Goal: Task Accomplishment & Management: Complete application form

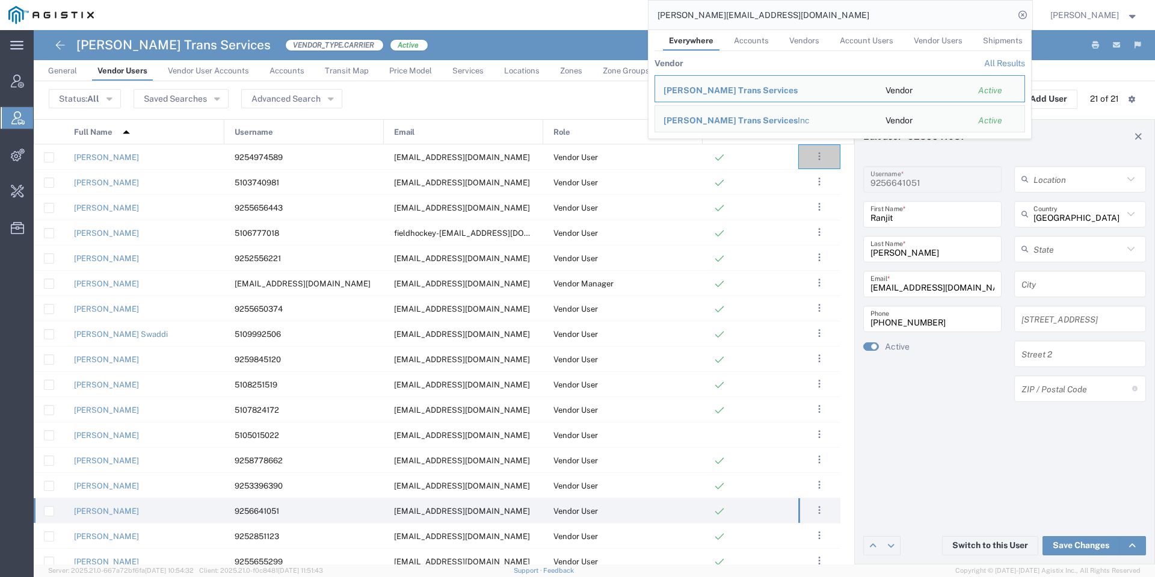
scroll to position [111, 0]
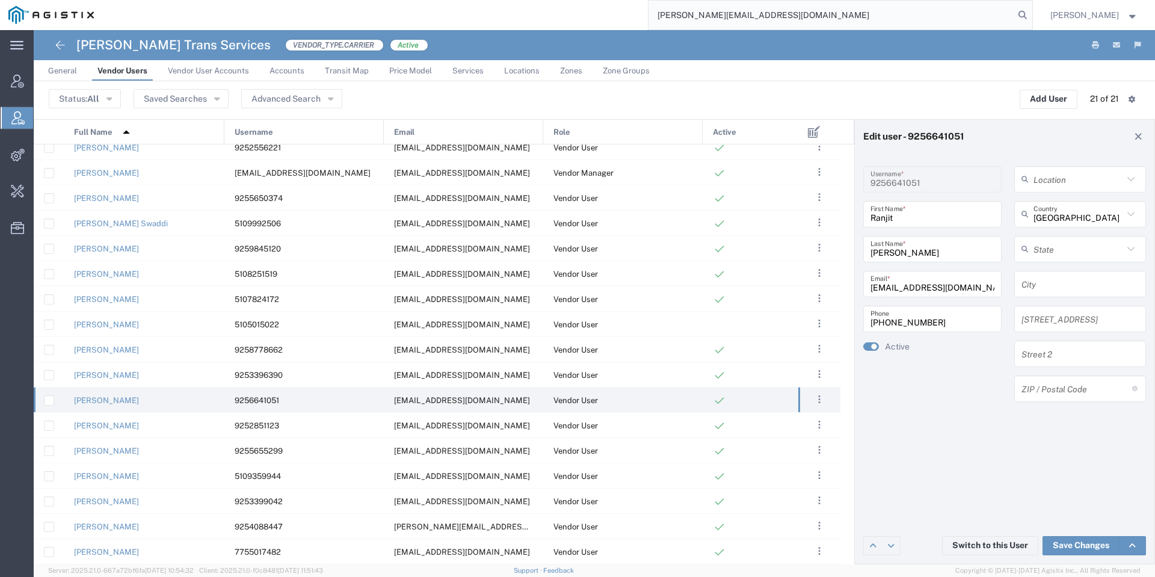
type input "mary@fintaenterprises.com"
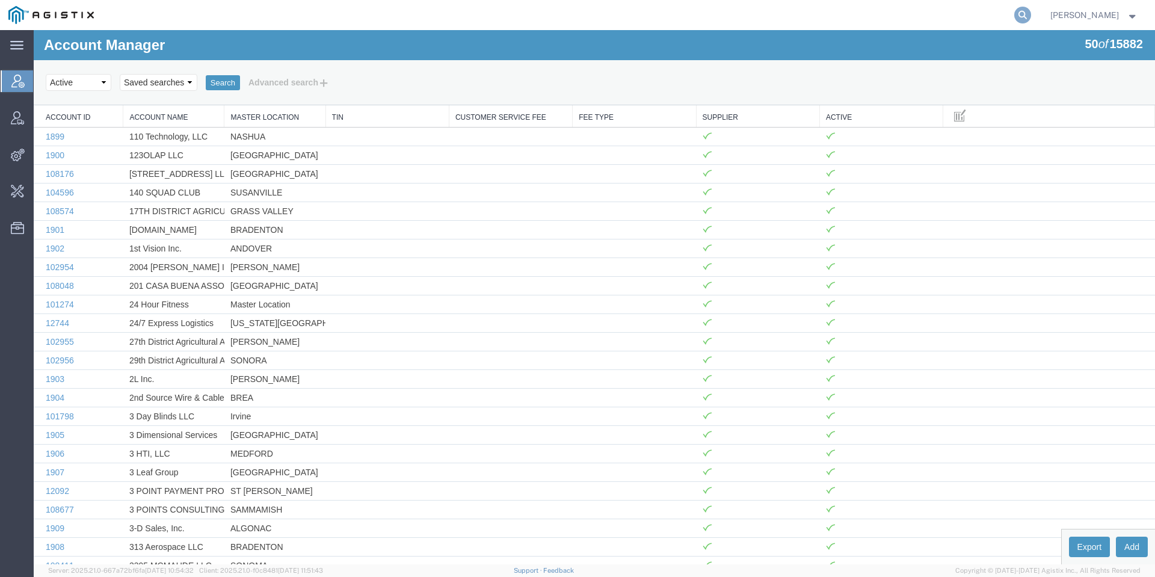
click at [1031, 14] on icon at bounding box center [1022, 15] width 17 height 17
paste input "mary@fintaenterprises.com"
type input "mary@fintaenterprises.com"
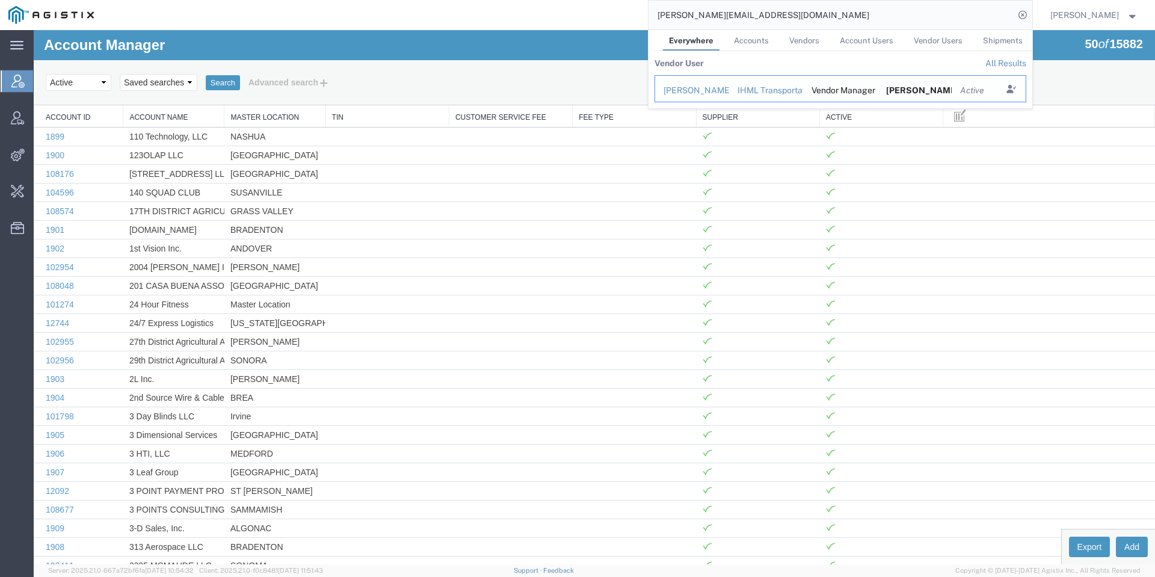
click at [707, 85] on div "Mary Borges" at bounding box center [691, 90] width 57 height 13
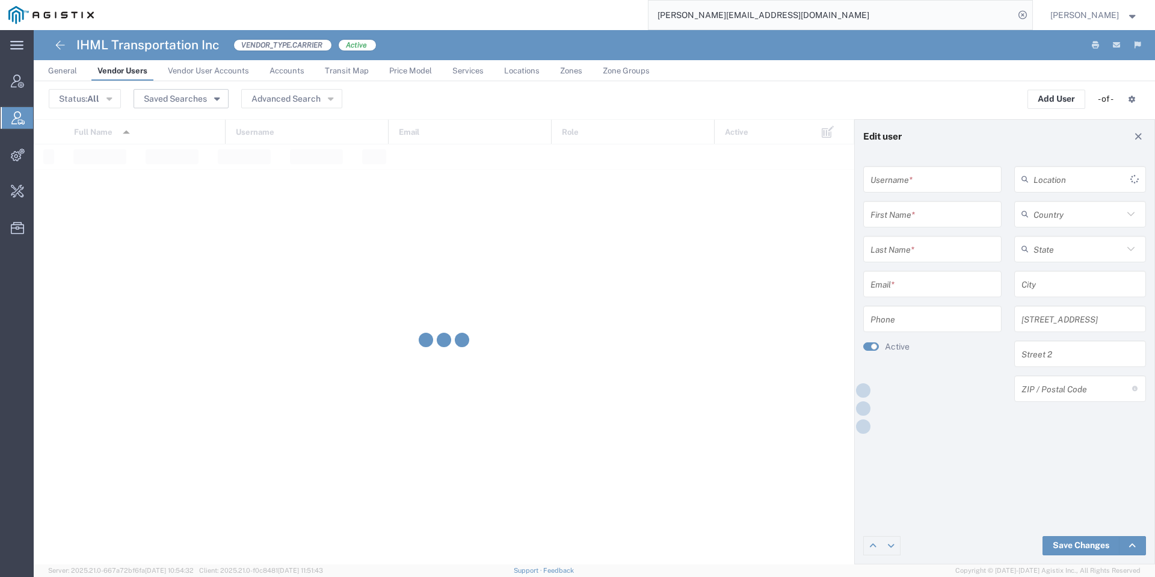
type input "mary@fintaenterprises.com"
type input "Mary"
type input "Borges"
type input "mary@fintaenterprises.com"
type input "925-978-6064"
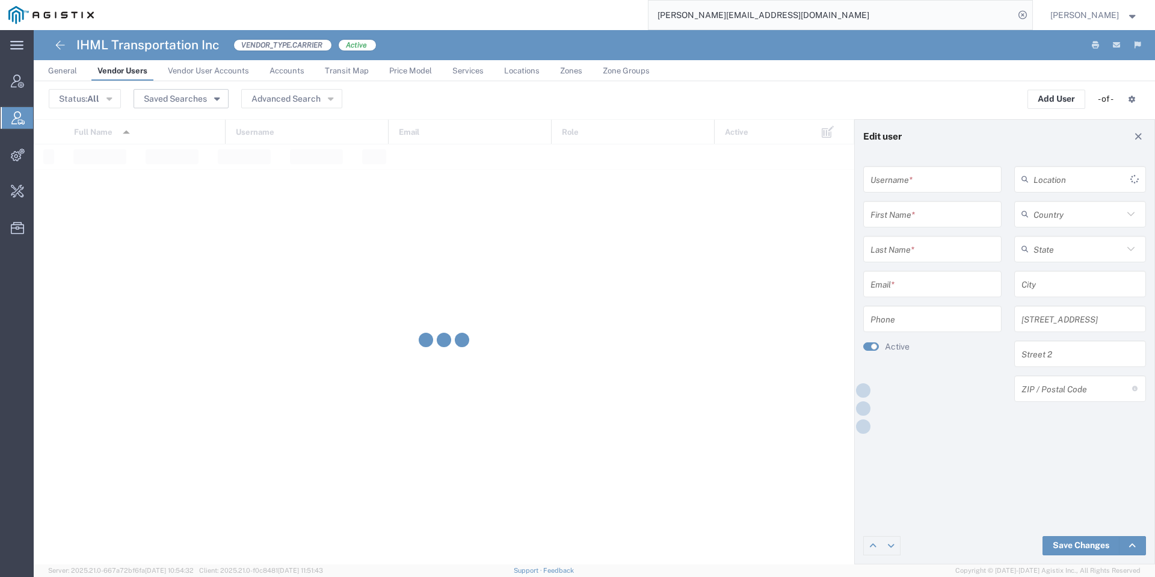
type input "United States"
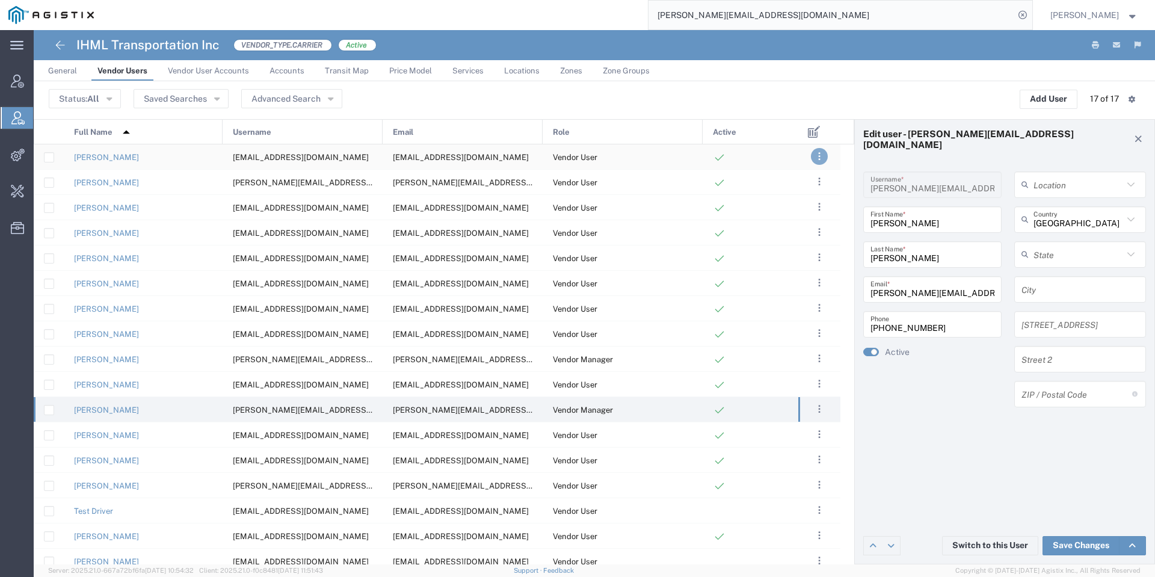
click at [826, 155] on button ". . ." at bounding box center [819, 156] width 17 height 17
click at [792, 245] on link "Clone User" at bounding box center [770, 250] width 54 height 10
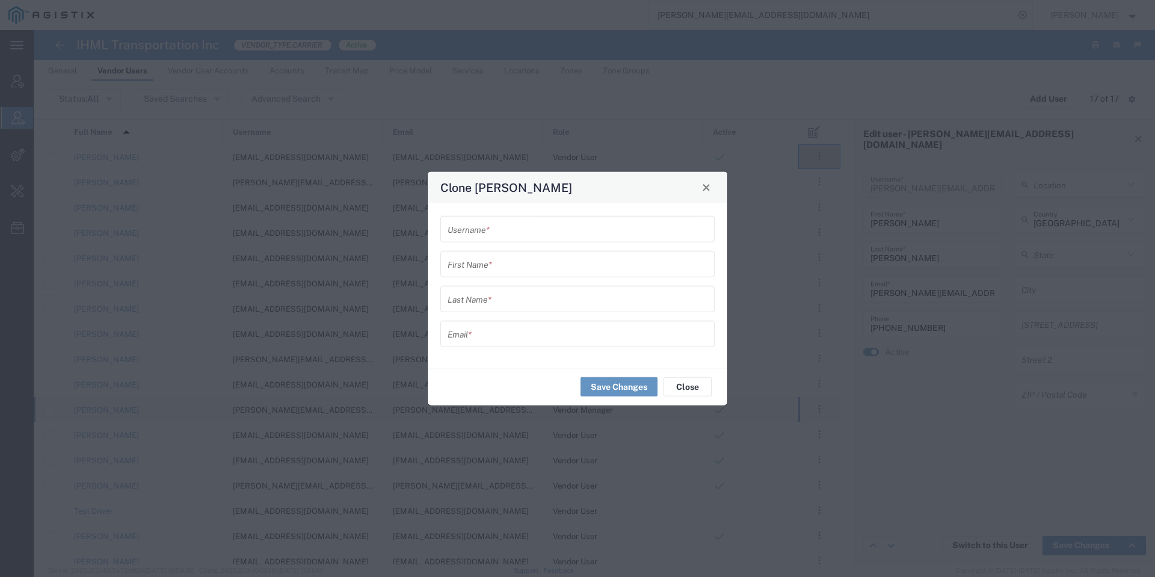
click at [509, 342] on input "text" at bounding box center [577, 333] width 260 height 21
paste input "jl7769@gmail.com"
type input "jl7769@gmail.com"
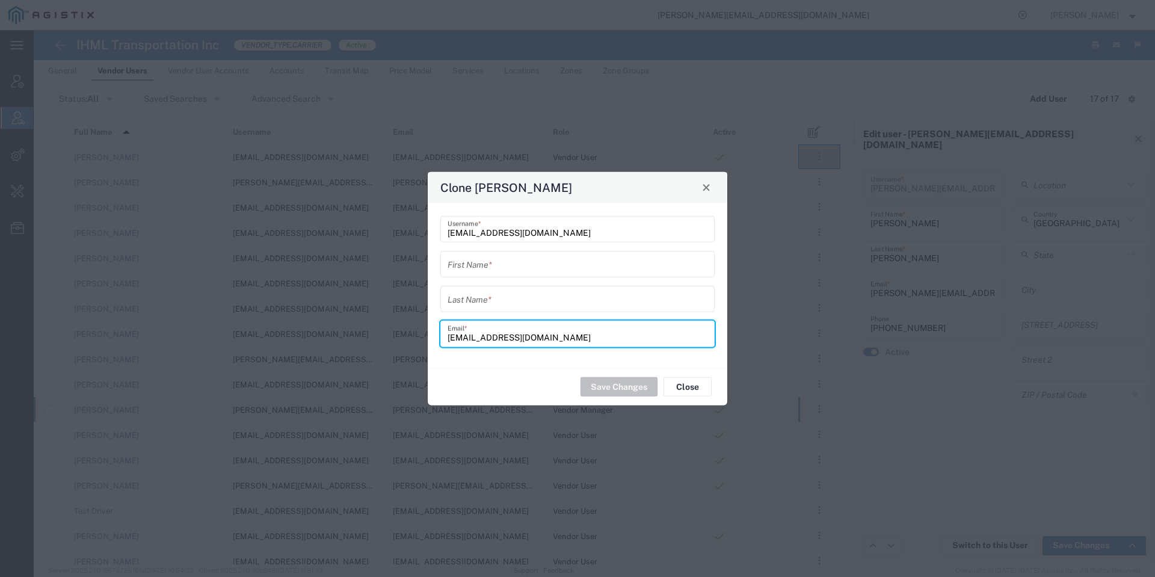
type input "jl7769@gmail.com"
click at [524, 296] on input "text" at bounding box center [577, 298] width 260 height 21
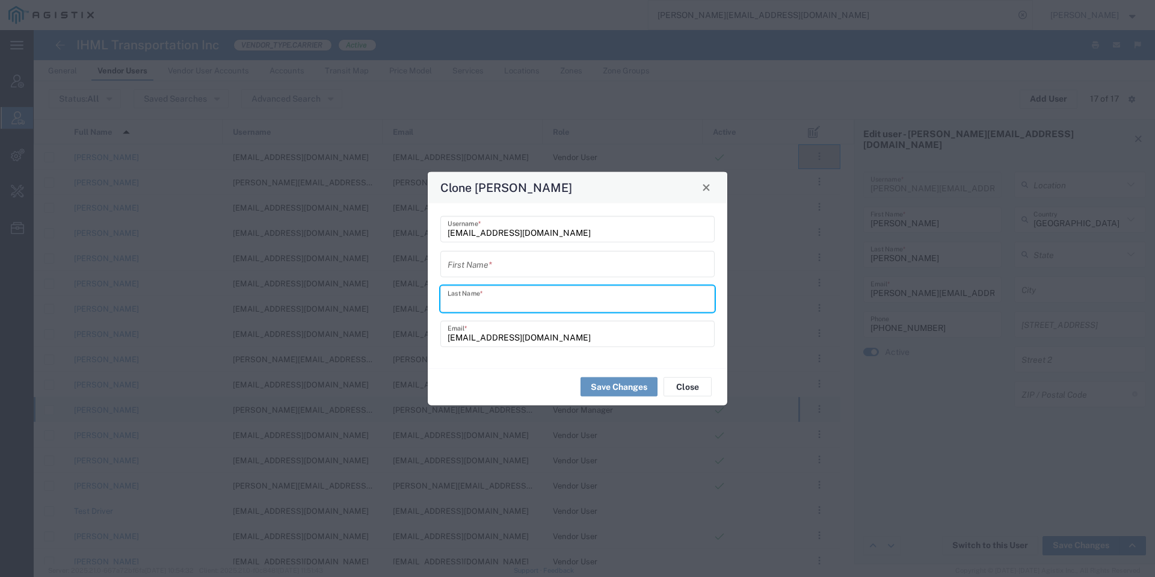
click at [530, 271] on div "First Name *" at bounding box center [577, 263] width 274 height 26
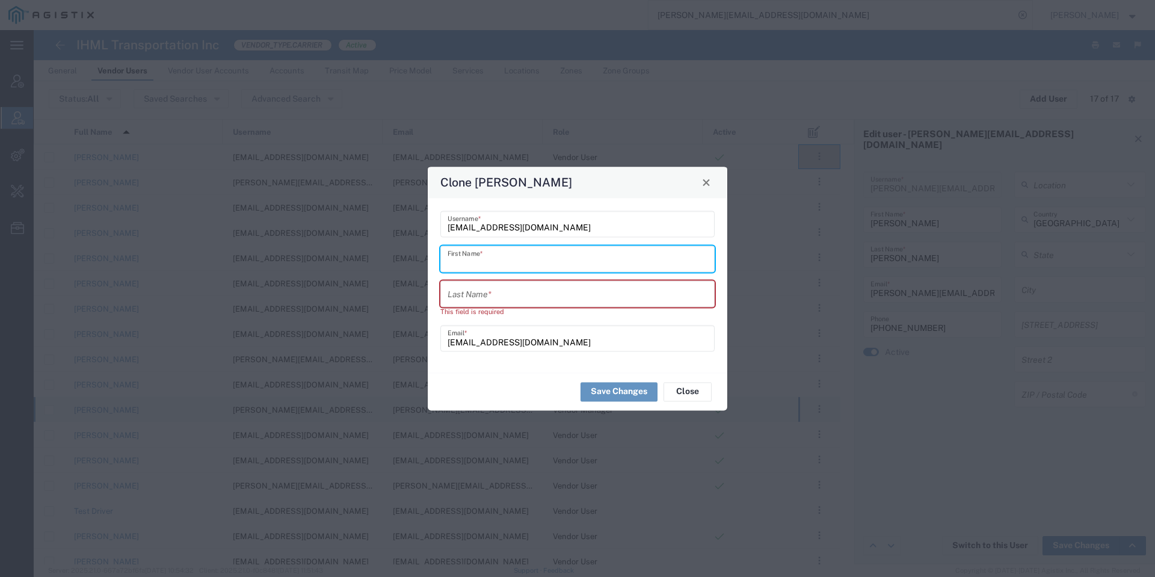
paste input "James"
type input "James"
click at [635, 304] on div "Last Name *" at bounding box center [577, 293] width 274 height 26
click at [635, 301] on input "text" at bounding box center [577, 293] width 260 height 21
paste input "Brooks"
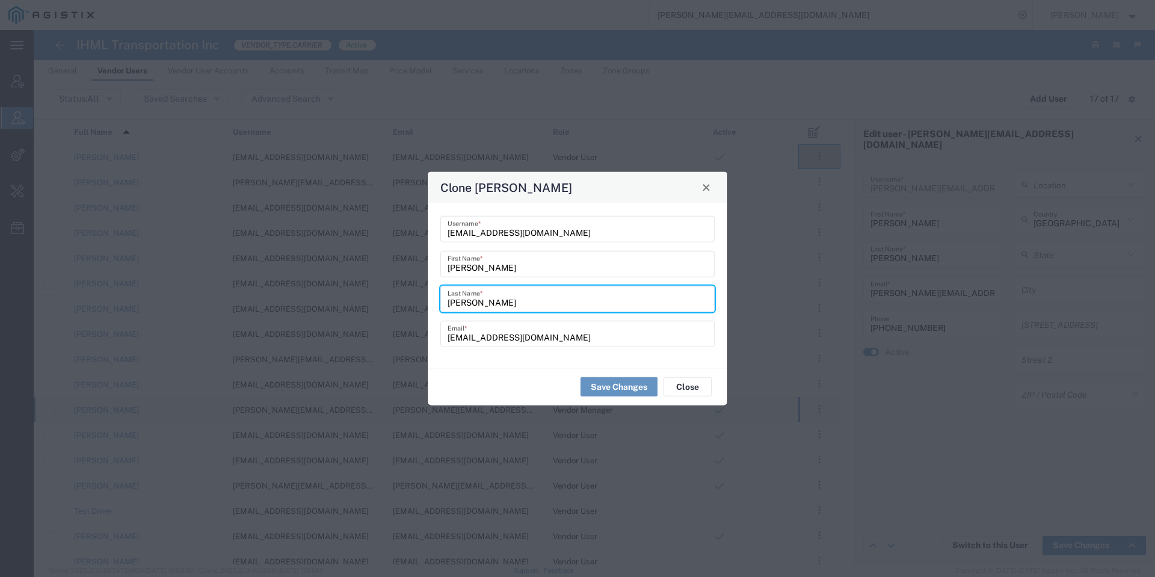
type input "Brooks"
click at [557, 331] on input "jl7769@gmail.com" at bounding box center [577, 333] width 260 height 21
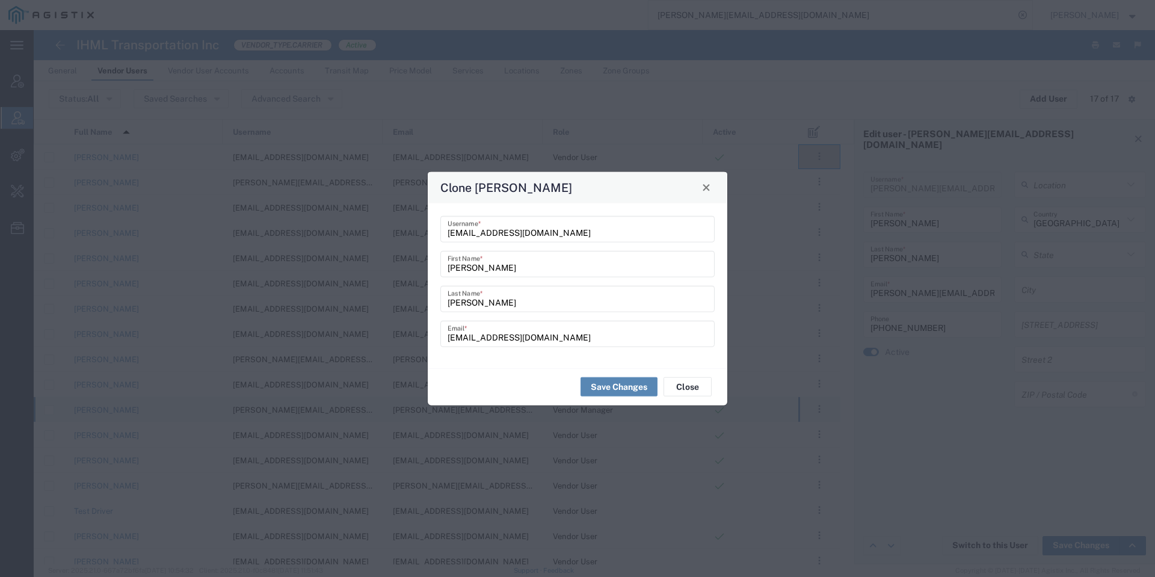
click at [601, 383] on button "Save Changes" at bounding box center [618, 386] width 77 height 19
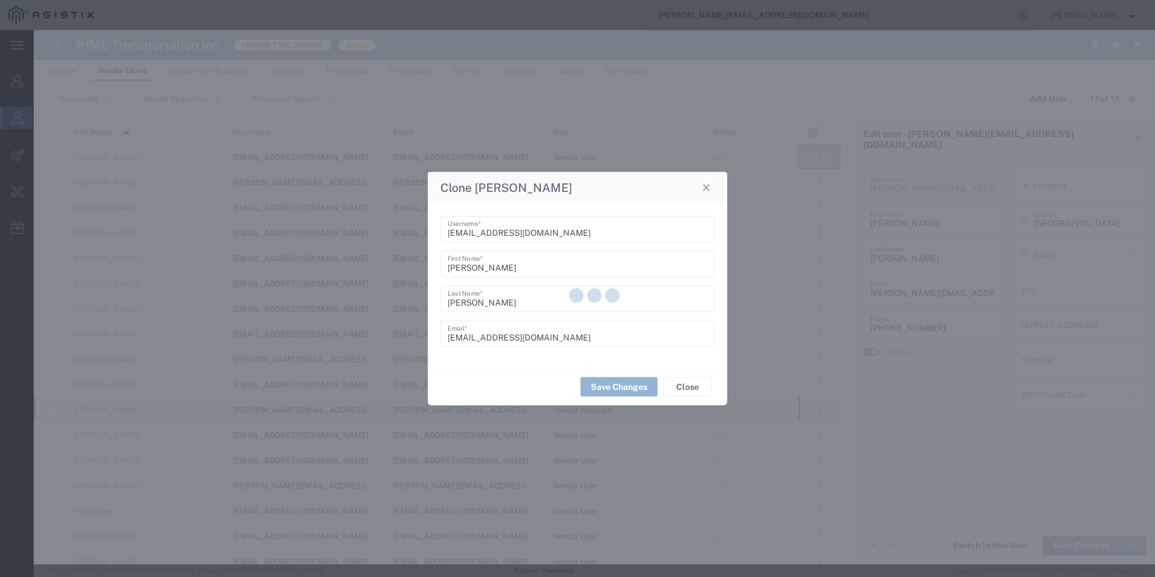
type input "jl7769@gmail.com"
type input "James"
type input "Brooks"
type input "jl7769@gmail.com"
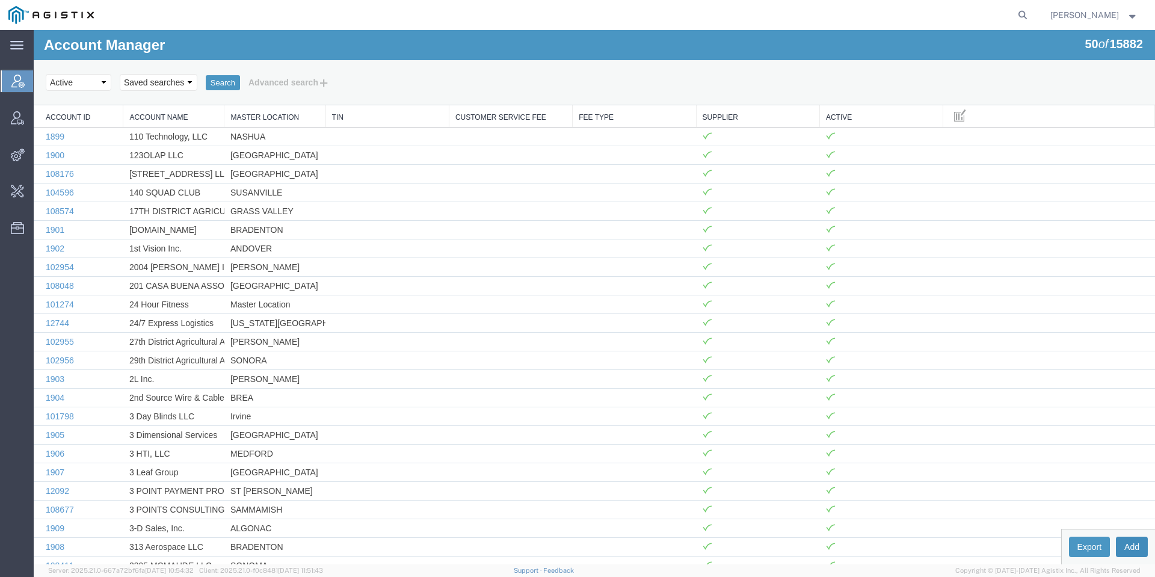
click at [1122, 539] on button "Add" at bounding box center [1131, 546] width 32 height 20
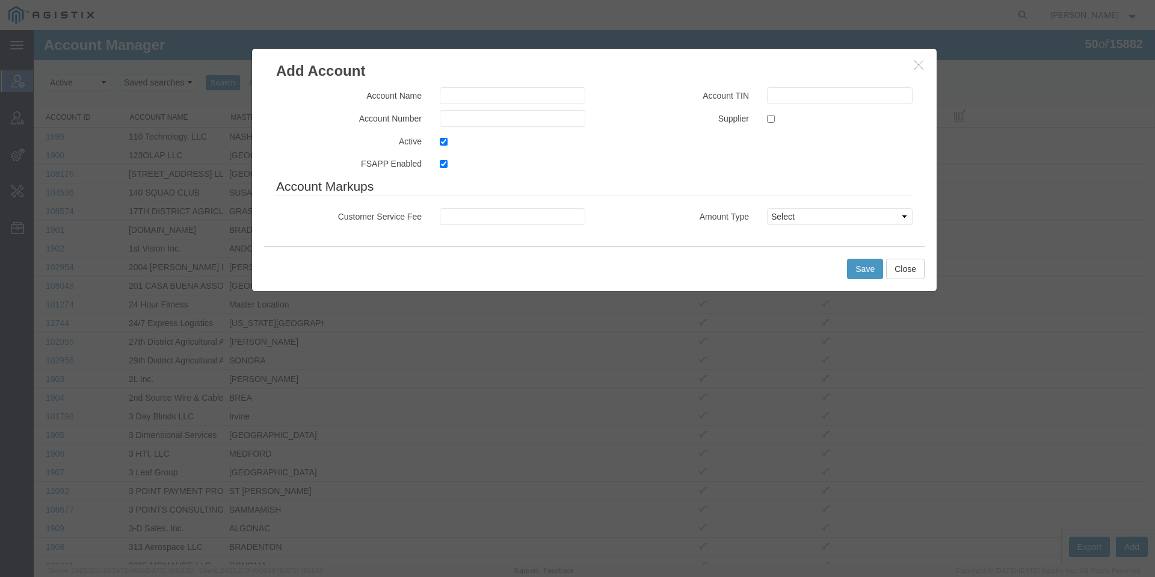
click at [778, 132] on div "Account Name Account Number Active FSAPP Enabled Account TIN Supplier" at bounding box center [594, 132] width 654 height 90
click at [779, 121] on label at bounding box center [840, 118] width 146 height 16
click at [775, 121] on input "checkbox" at bounding box center [771, 119] width 8 height 8
checkbox input "true"
click at [541, 91] on input "text" at bounding box center [513, 95] width 146 height 17
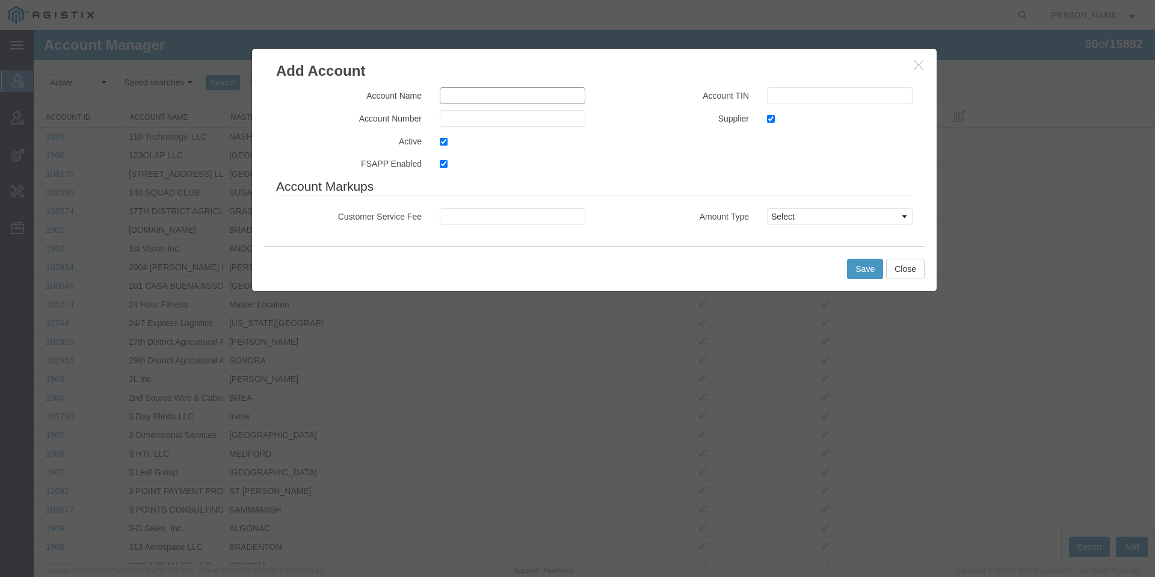
paste input "Doug Veerkamp Gen Engrng Inc"
type input "Doug Veerkamp Gen Engrng Inc"
click at [488, 131] on div "Account Name Doug Veerkamp Gen Engrng Inc Account Number Active FSAPP Enabled" at bounding box center [430, 132] width 327 height 90
click at [494, 126] on input "text" at bounding box center [513, 118] width 146 height 17
paste input "[PERSON_NAME] General Engineering Inc"
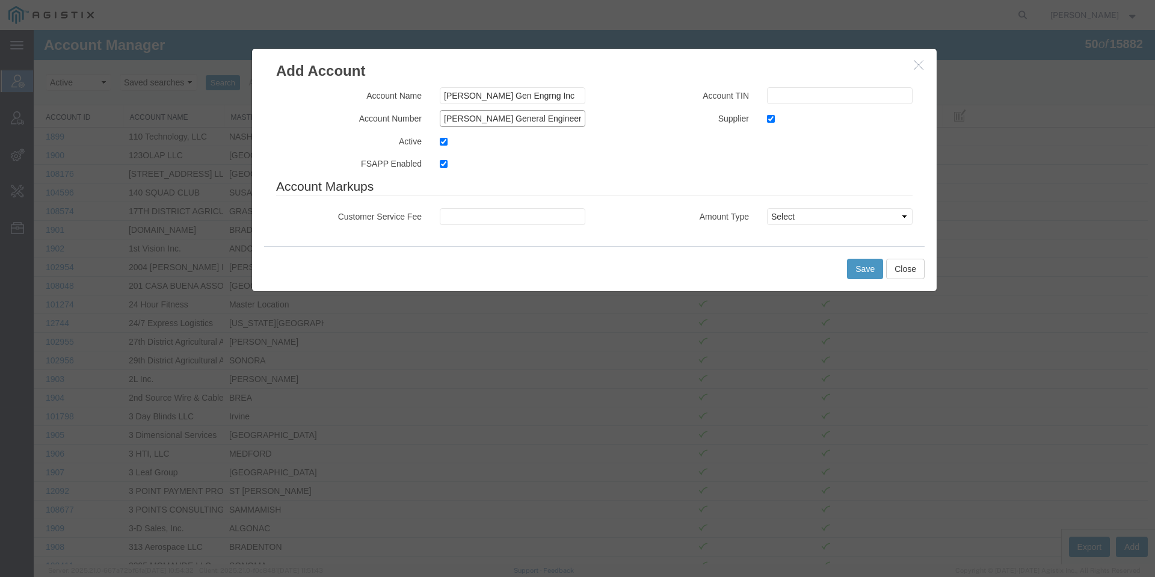
scroll to position [0, 16]
type input "[PERSON_NAME] General Engineering Inc"
drag, startPoint x: 505, startPoint y: 127, endPoint x: 512, endPoint y: 123, distance: 8.1
click at [507, 124] on div "Account Name Doug Veerkamp Gen Engrng Inc Account Number Doug Veerkamp General …" at bounding box center [430, 132] width 327 height 90
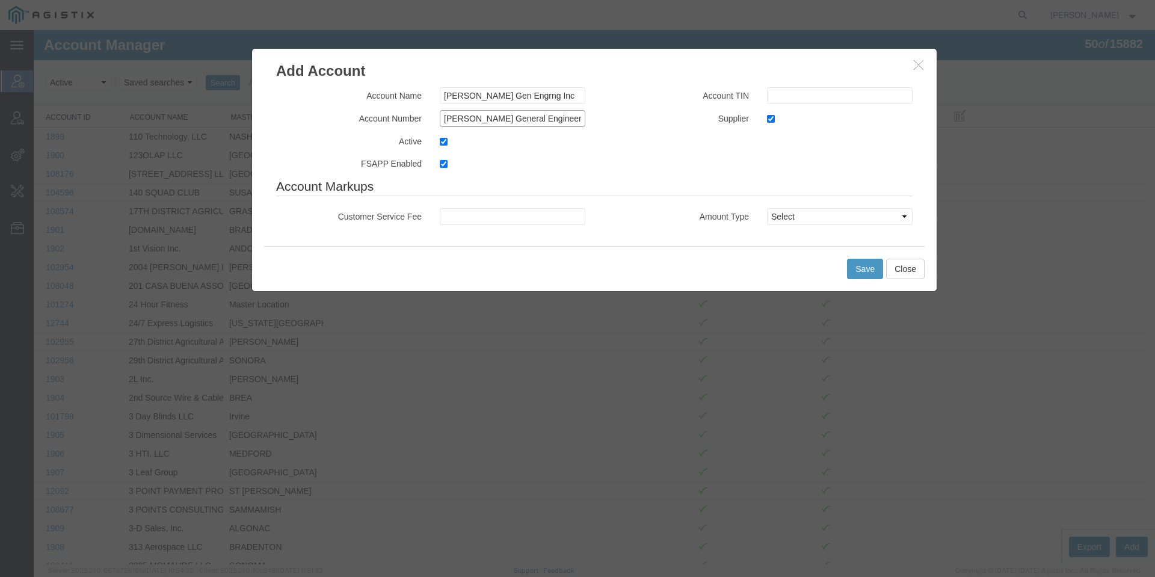
click at [512, 123] on input "[PERSON_NAME] General Engineering Inc" at bounding box center [513, 118] width 146 height 17
click at [512, 102] on input "Doug Veerkamp Gen Engrng Inc" at bounding box center [513, 95] width 146 height 17
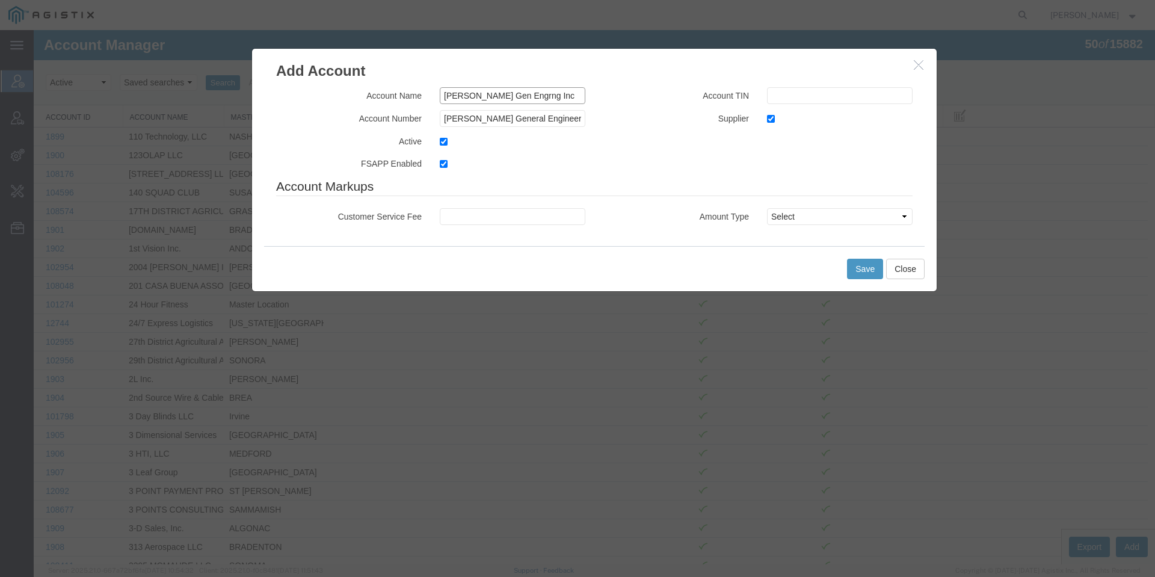
click at [569, 99] on input "Doug Veerkamp Gen Engrng Inc" at bounding box center [513, 95] width 146 height 17
click at [817, 96] on input "text" at bounding box center [840, 95] width 146 height 17
paste input "Doug Veerkamp Gen Engrng Inc"
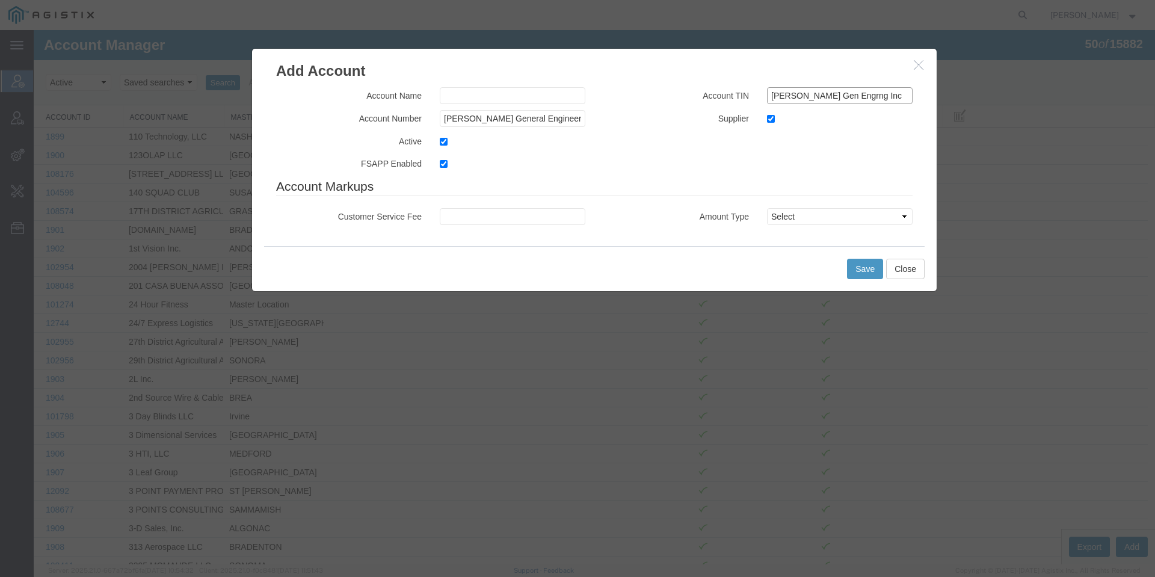
type input "Doug Veerkamp Gen Engrng Inc"
click at [464, 135] on label at bounding box center [513, 141] width 146 height 16
click at [447, 138] on input "checkbox" at bounding box center [444, 142] width 8 height 8
checkbox input "false"
click at [485, 123] on input "[PERSON_NAME] General Engineering Inc" at bounding box center [513, 118] width 146 height 17
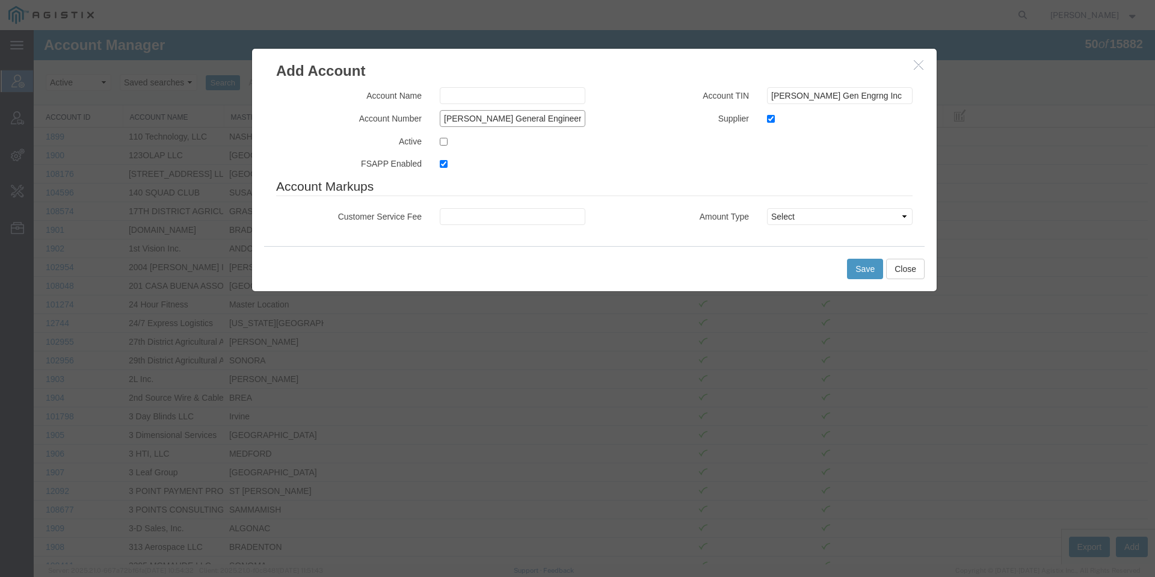
click at [485, 123] on input "[PERSON_NAME] General Engineering Inc" at bounding box center [513, 118] width 146 height 17
click at [508, 91] on input "text" at bounding box center [513, 95] width 146 height 17
paste input "[PERSON_NAME] General Engineering Inc"
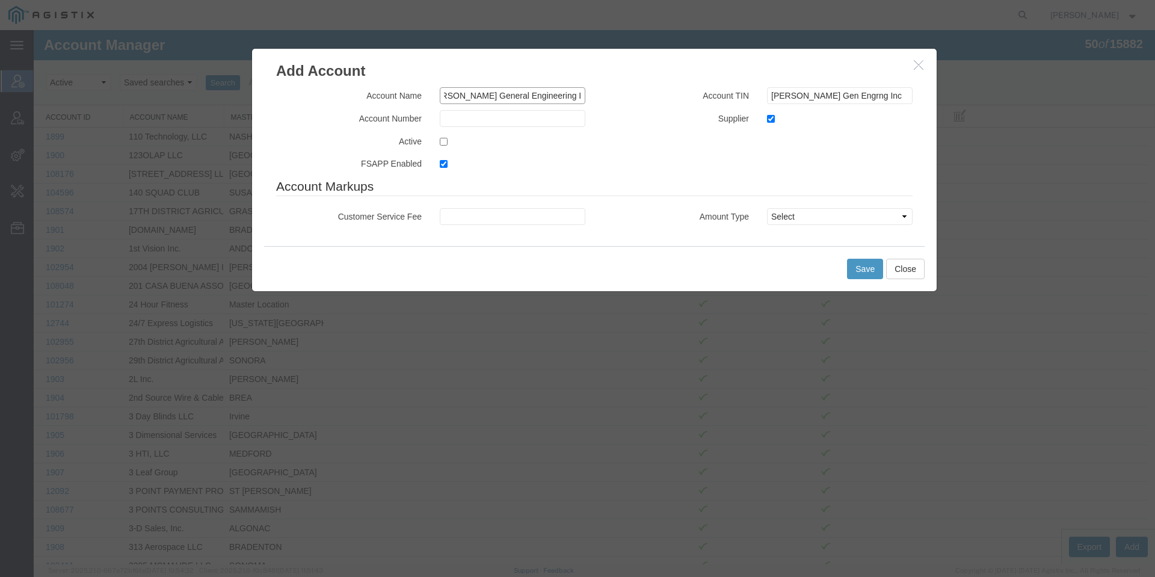
type input "[PERSON_NAME] General Engineering Inc"
click at [461, 143] on label at bounding box center [513, 141] width 146 height 16
click at [447, 143] on input "checkbox" at bounding box center [444, 142] width 8 height 8
checkbox input "true"
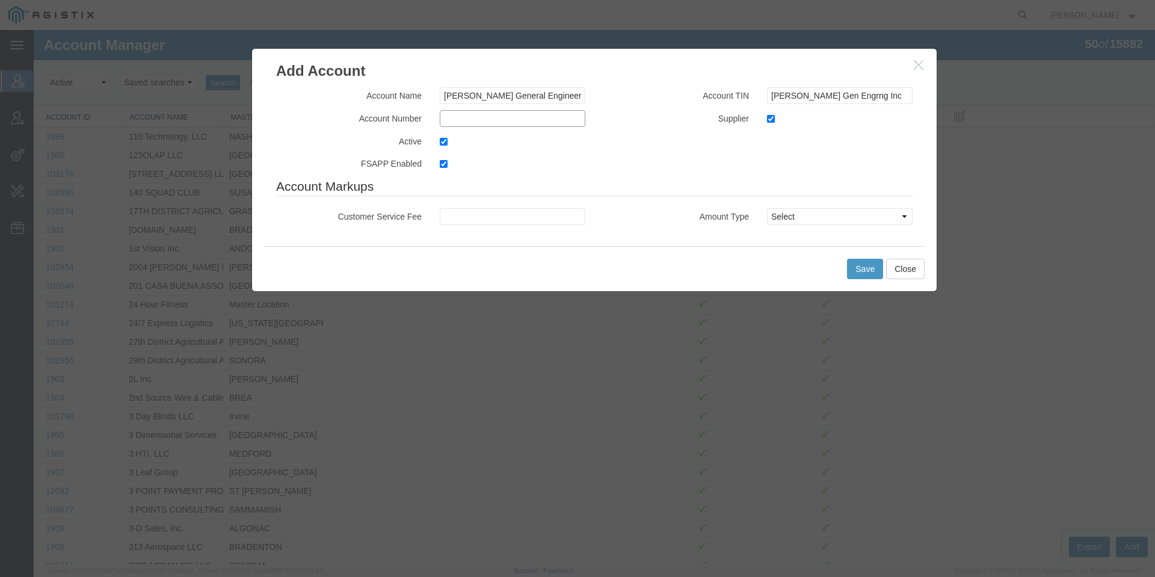
click at [477, 123] on input "text" at bounding box center [513, 118] width 146 height 17
type input "DVGENG"
click at [865, 283] on div "Save Close" at bounding box center [594, 268] width 660 height 45
drag, startPoint x: 859, startPoint y: 251, endPoint x: 856, endPoint y: 261, distance: 10.8
click at [856, 261] on div "Save Close" at bounding box center [594, 268] width 660 height 45
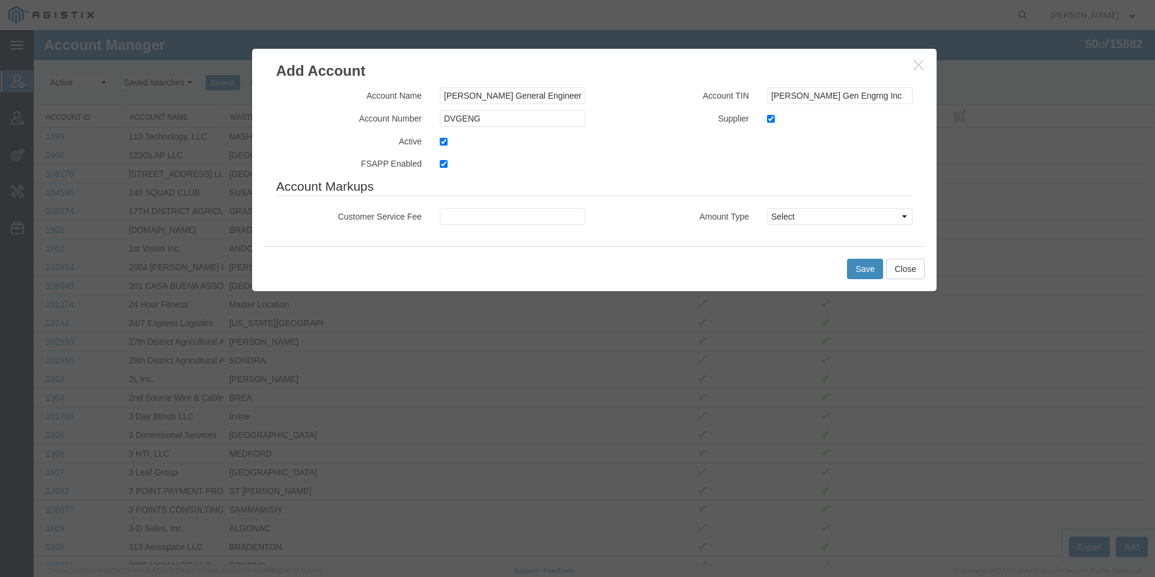
click at [856, 261] on button "Save" at bounding box center [865, 269] width 36 height 20
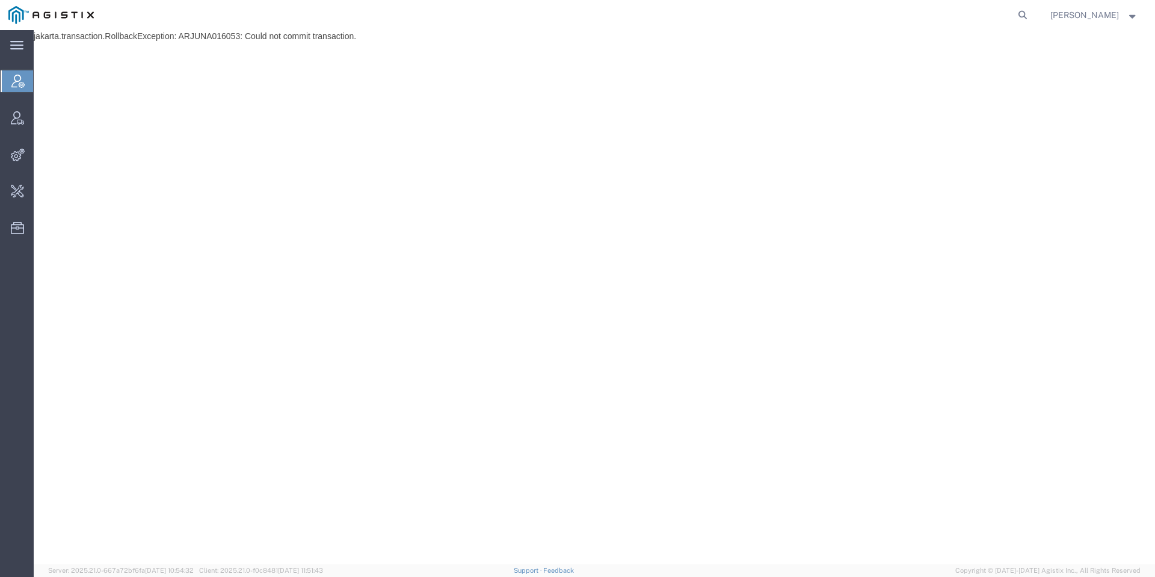
click at [16, 79] on icon at bounding box center [17, 81] width 13 height 13
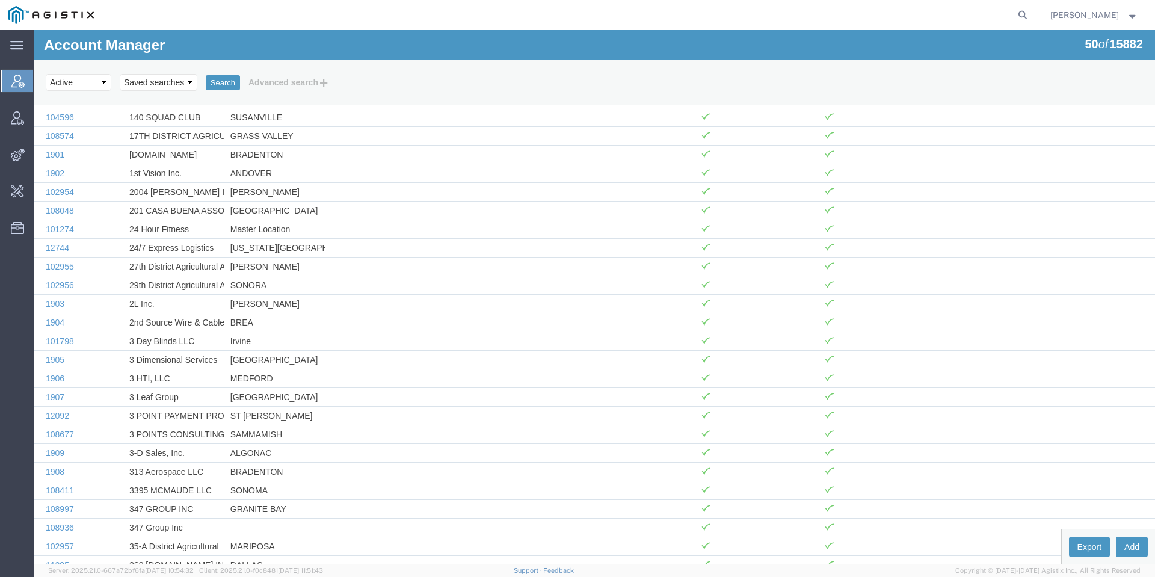
drag, startPoint x: 1055, startPoint y: 15, endPoint x: 1050, endPoint y: 18, distance: 6.2
click at [1052, 17] on nav "[PERSON_NAME]" at bounding box center [581, 15] width 1146 height 30
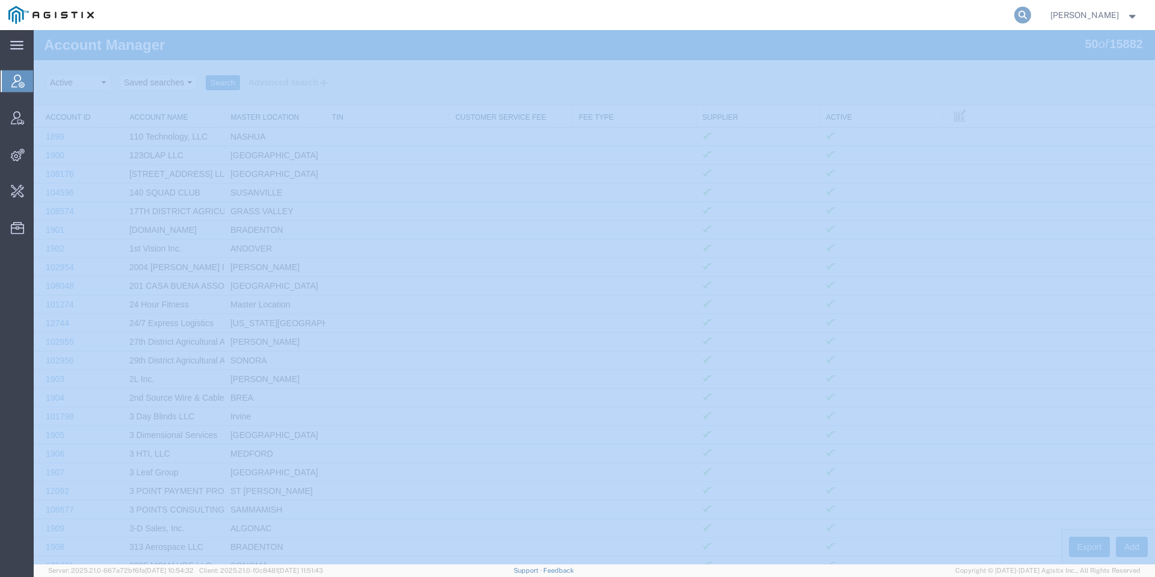
click at [1031, 20] on icon at bounding box center [1022, 15] width 17 height 17
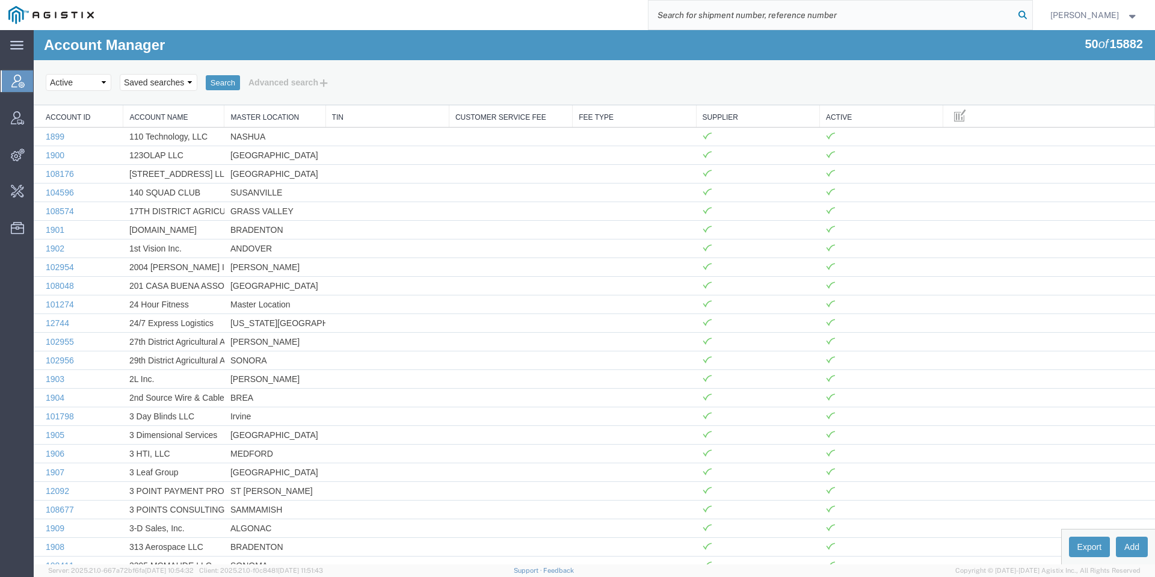
paste input "[PERSON_NAME] General Engineering Inc"
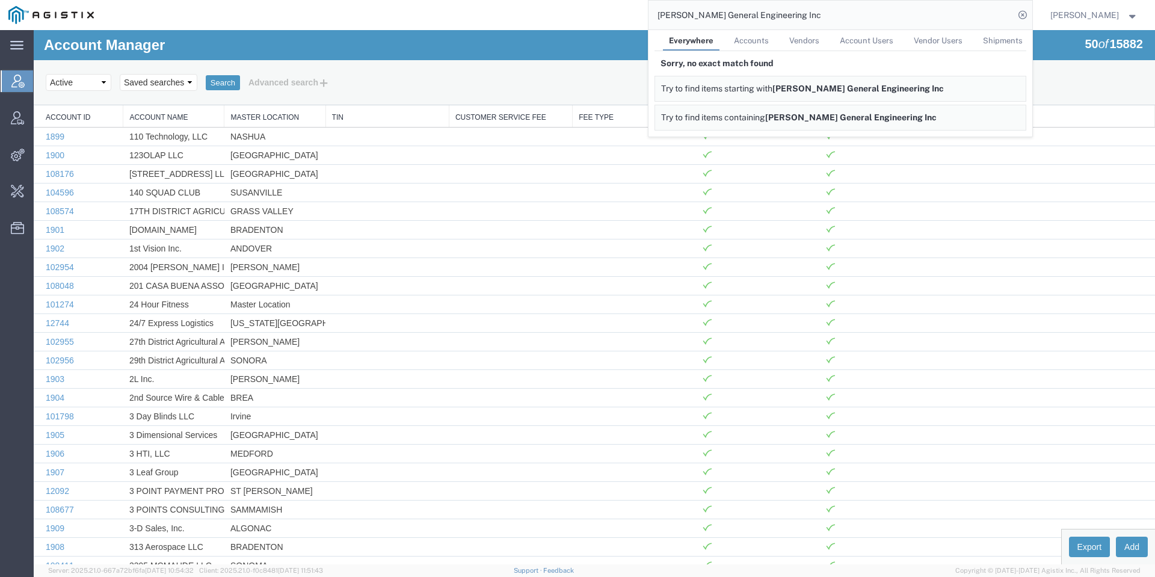
drag, startPoint x: 738, startPoint y: 14, endPoint x: 928, endPoint y: 11, distance: 190.7
click at [928, 11] on input "[PERSON_NAME] General Engineering Inc" at bounding box center [831, 15] width 366 height 29
type input "Doug Veerkamp"
click at [458, 33] on div "Account Manager 50 of 15882 Search Select status Active All Inactive Saved sear…" at bounding box center [594, 67] width 1121 height 75
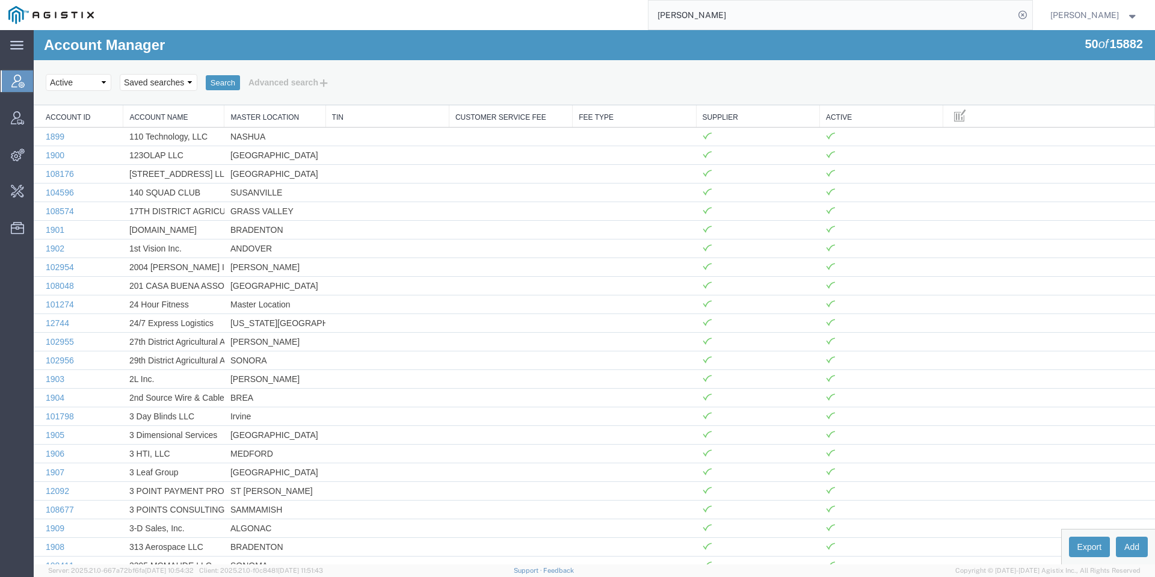
click at [0, 79] on ul "Account Manager Vendor Manager Integrations Func. Acknowledgement Admin tools C…" at bounding box center [17, 160] width 34 height 183
click at [10, 75] on div at bounding box center [18, 81] width 34 height 22
click at [1124, 541] on button "Add" at bounding box center [1131, 546] width 32 height 20
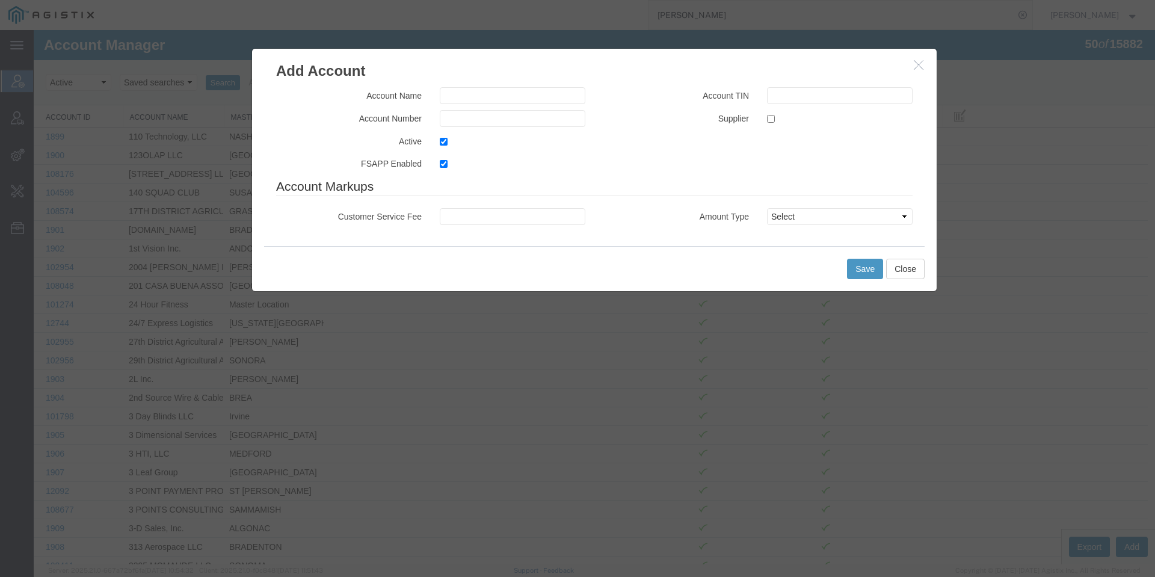
click at [783, 124] on label at bounding box center [840, 118] width 146 height 16
click at [775, 123] on input "checkbox" at bounding box center [771, 119] width 8 height 8
checkbox input "true"
click at [480, 81] on div "Account Name Account Number Active FSAPP Enabled Account TIN Supplier Account M…" at bounding box center [594, 163] width 684 height 165
click at [492, 89] on input "text" at bounding box center [513, 95] width 146 height 17
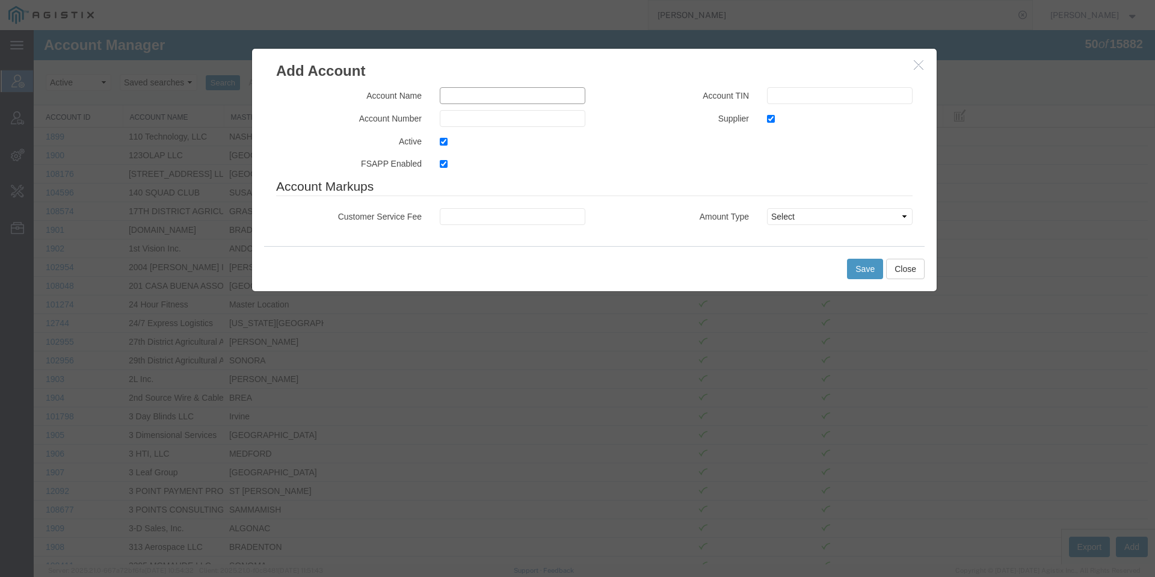
paste input "[PERSON_NAME] General Engineering Inc"
drag, startPoint x: 575, startPoint y: 96, endPoint x: 390, endPoint y: 108, distance: 185.6
click at [390, 108] on div "Account Name Doug Veerkamp General Engineering Inc Account Number Active FSAPP …" at bounding box center [430, 132] width 327 height 90
type input "[PERSON_NAME] General Engineering Inc"
click at [453, 113] on input "text" at bounding box center [513, 118] width 146 height 17
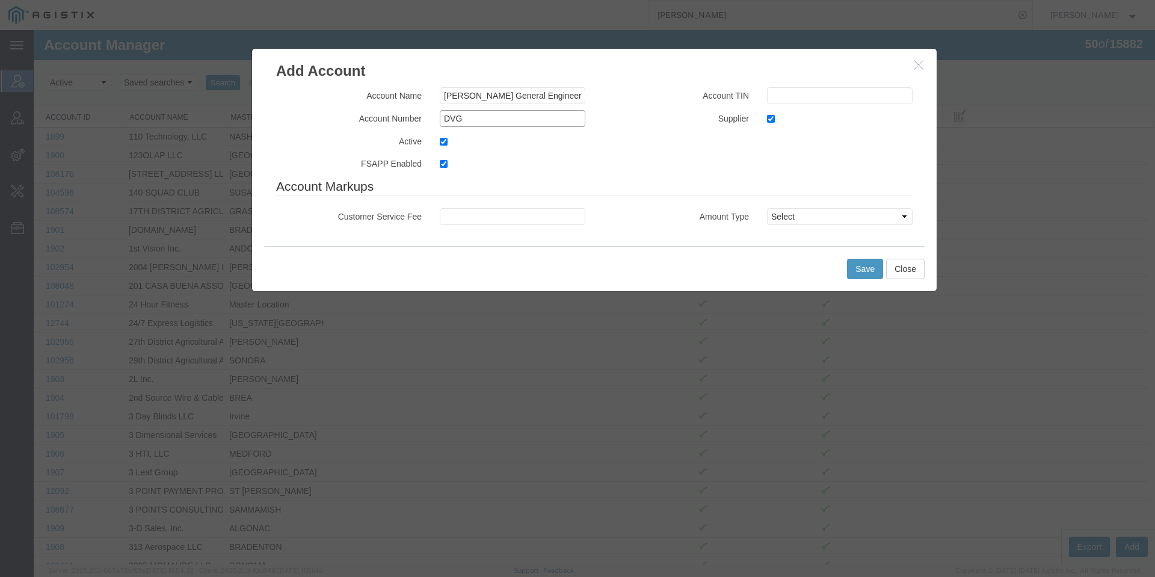
type input "DVGENG"
click at [851, 263] on button "Save" at bounding box center [865, 269] width 36 height 20
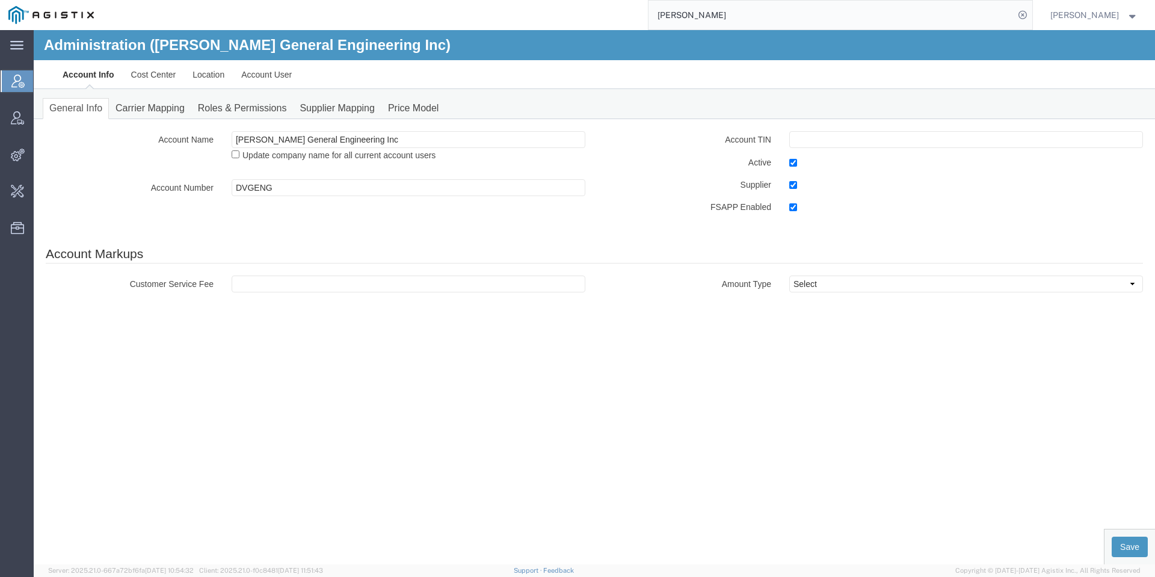
click at [333, 80] on ul "Account Info Cost Center Location Account User" at bounding box center [594, 74] width 1080 height 28
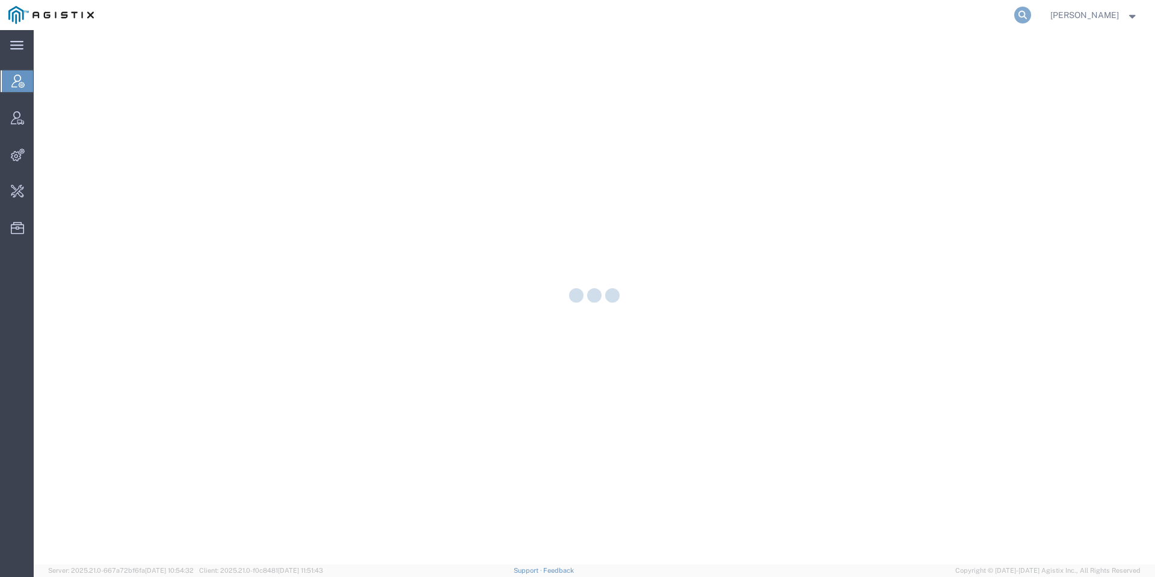
click at [1031, 16] on icon at bounding box center [1022, 15] width 17 height 17
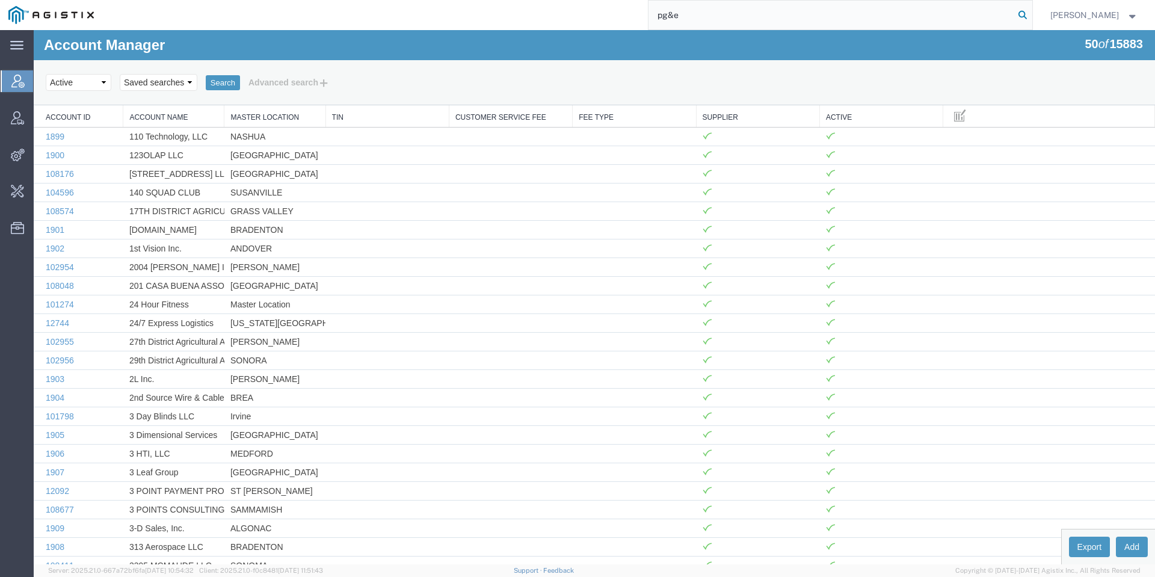
type input "pg&e"
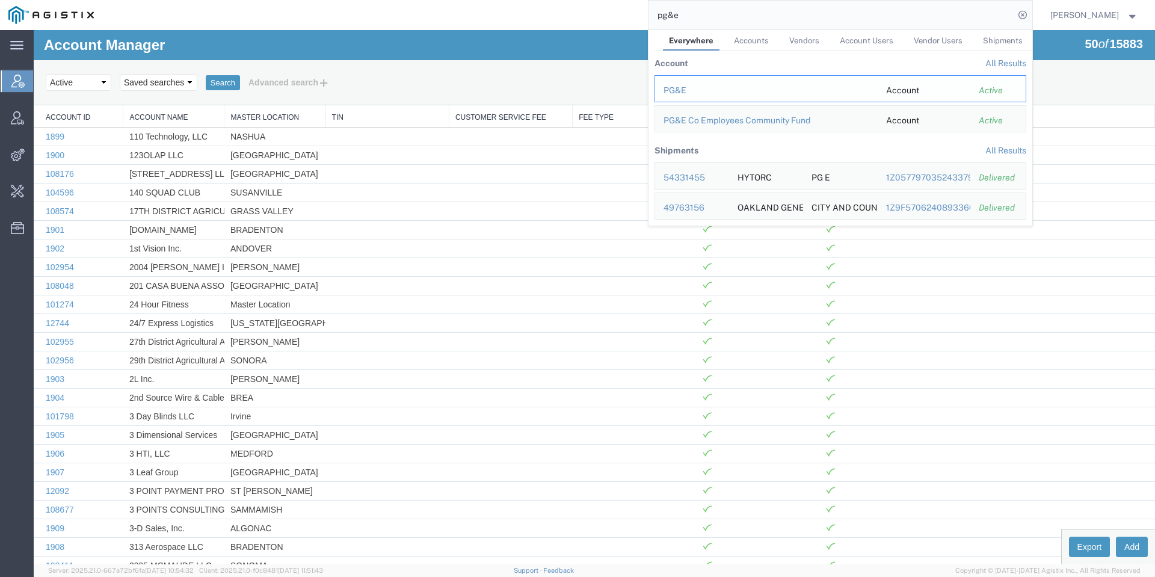
click at [696, 96] on div "PG&E" at bounding box center [766, 90] width 206 height 13
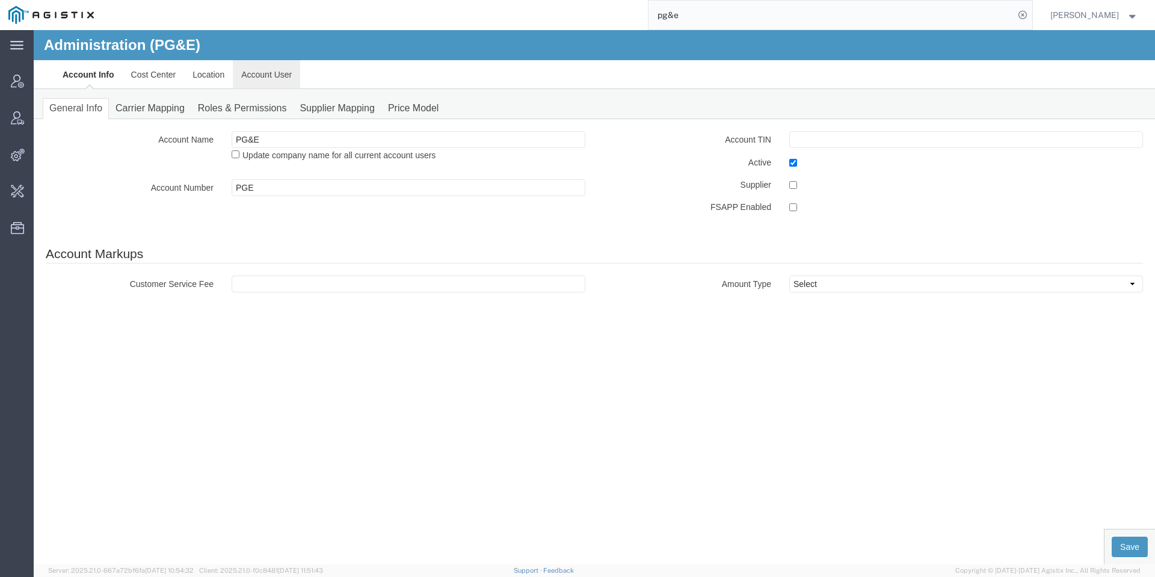
click at [272, 67] on link "Account User" at bounding box center [266, 74] width 67 height 29
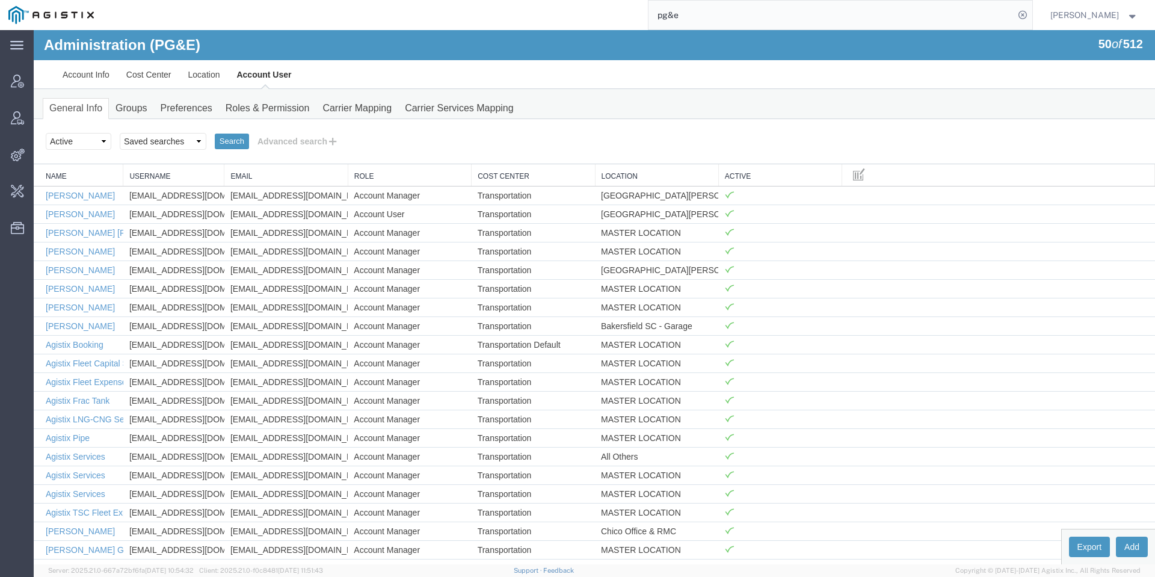
click at [344, 119] on div "Search Select status Active All Inactive Saved searches Agistix Users [PERSON_N…" at bounding box center [594, 141] width 1121 height 45
click at [71, 86] on link "Account Info" at bounding box center [86, 74] width 64 height 29
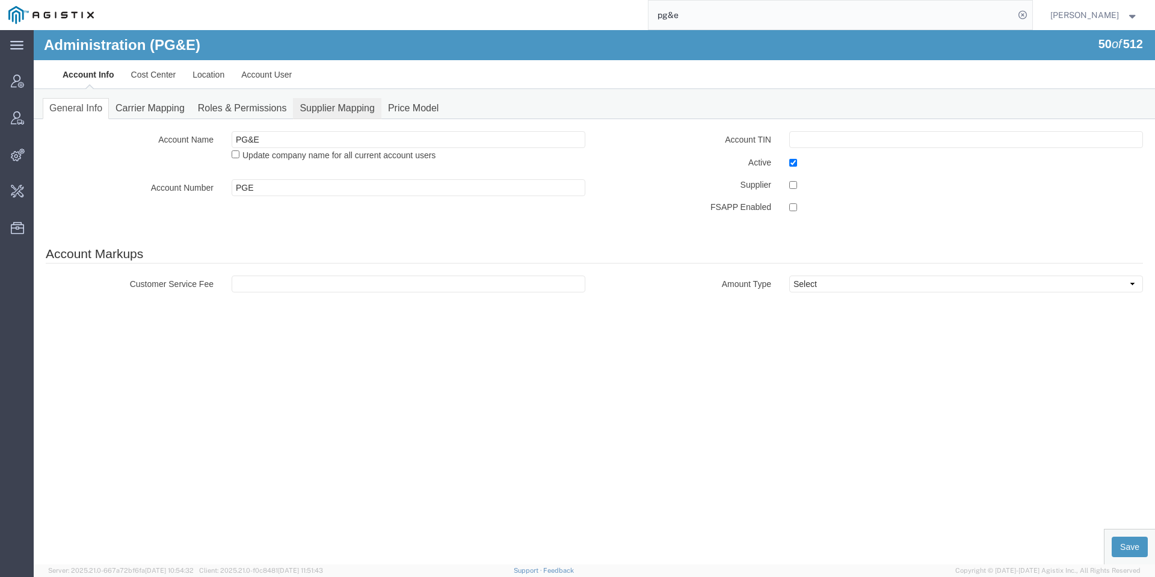
click at [335, 106] on link "Supplier Mapping" at bounding box center [337, 108] width 88 height 21
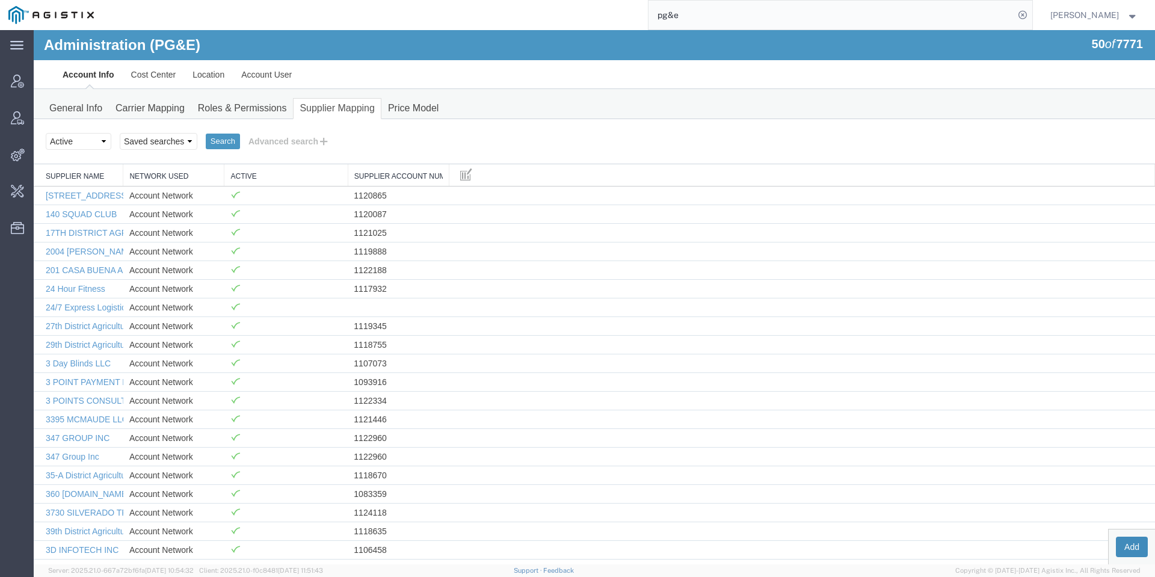
click at [1122, 550] on button "Add" at bounding box center [1131, 546] width 32 height 20
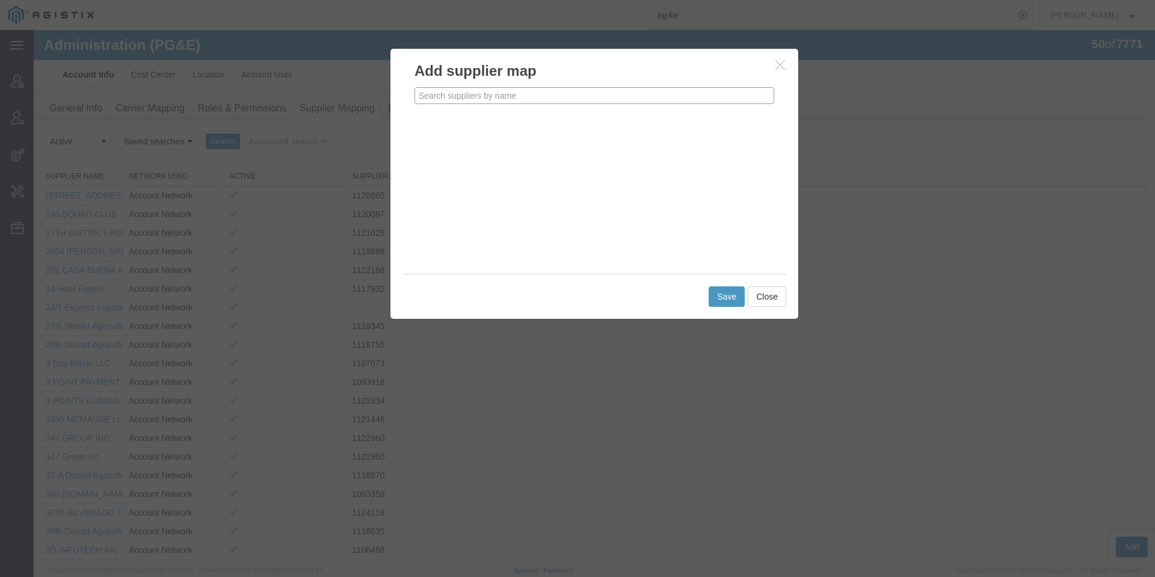
click at [529, 94] on input "text" at bounding box center [594, 95] width 360 height 17
click at [634, 112] on p "[PERSON_NAME] General Engineering Inc" at bounding box center [594, 114] width 344 height 10
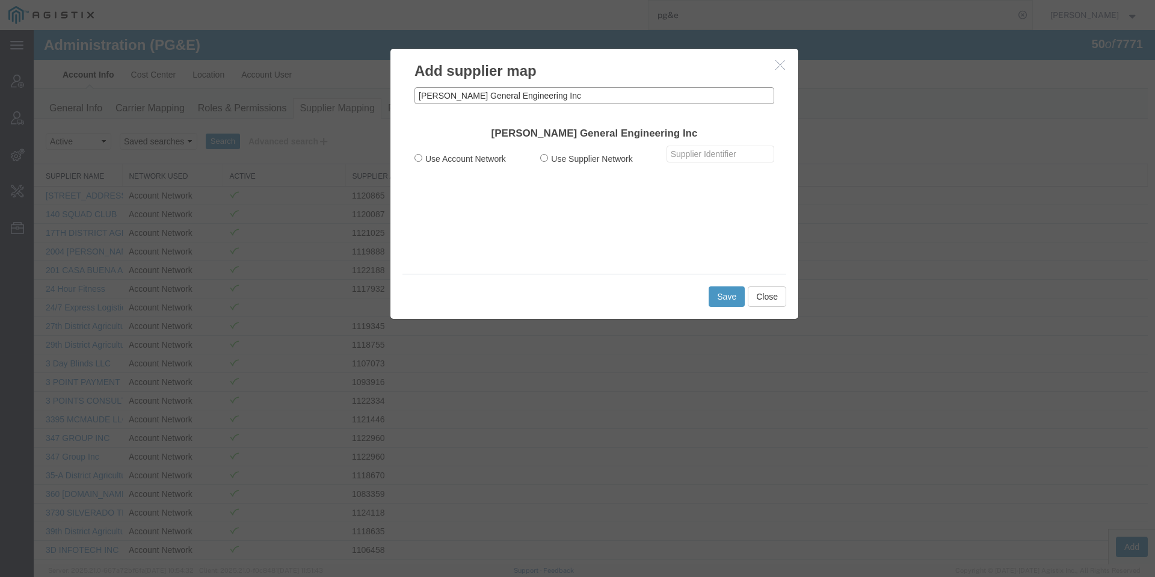
type input "[PERSON_NAME] General Engineering Inc"
click at [454, 159] on label "Use Account Network" at bounding box center [468, 158] width 108 height 13
click at [422, 159] on input "Use Account Network" at bounding box center [418, 158] width 8 height 8
radio input "true"
click at [698, 158] on input "text" at bounding box center [720, 154] width 108 height 17
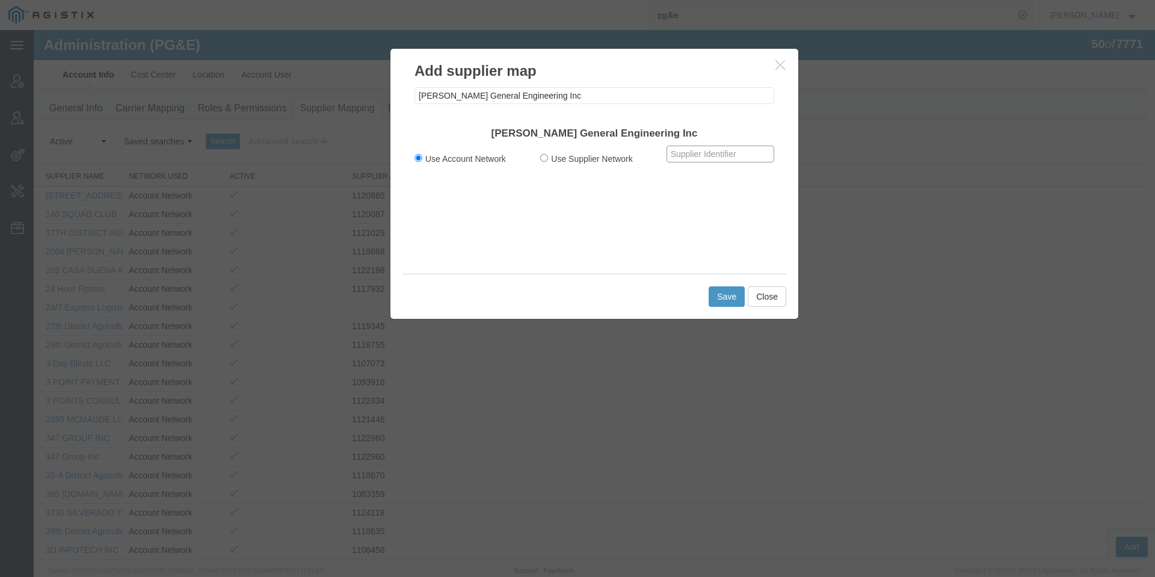
paste input "1162479"
type input "1162479"
click at [731, 295] on button "Save" at bounding box center [726, 296] width 36 height 20
